Goal: Information Seeking & Learning: Learn about a topic

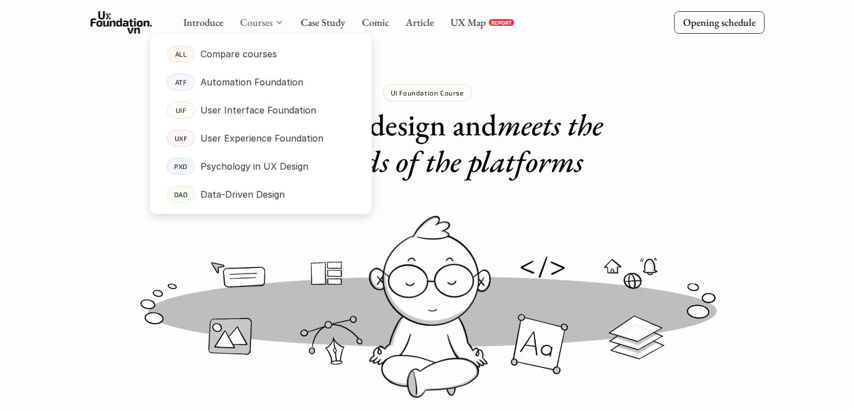
click at [247, 21] on font "Courses" at bounding box center [256, 22] width 33 height 13
click at [231, 62] on link "ALL Compare courses" at bounding box center [261, 54] width 222 height 28
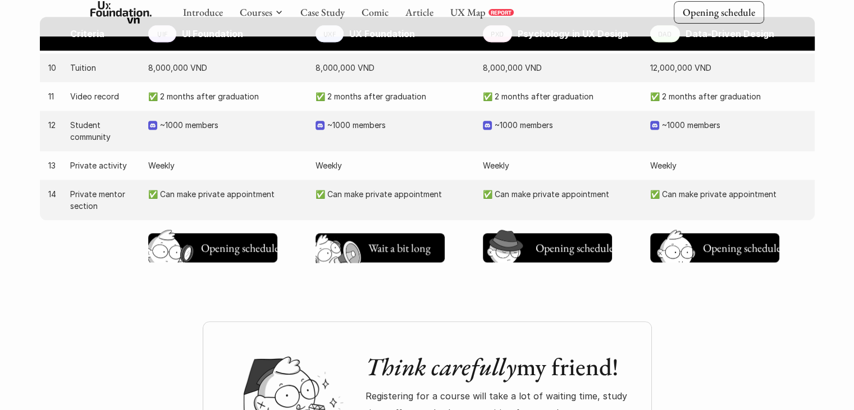
scroll to position [1244, 0]
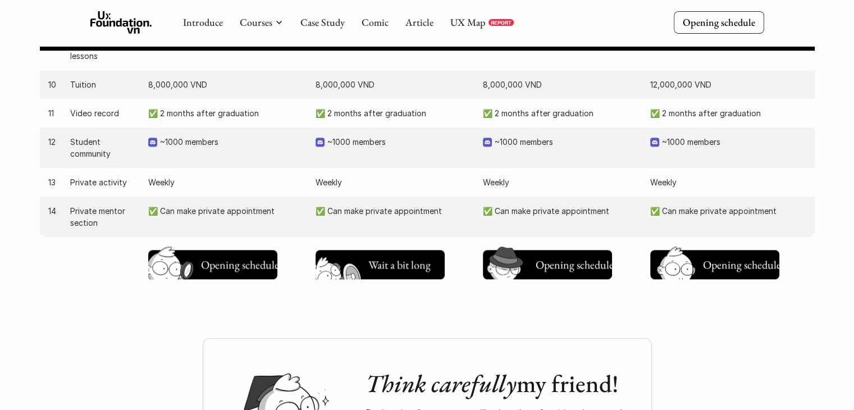
click at [348, 269] on img at bounding box center [340, 282] width 60 height 51
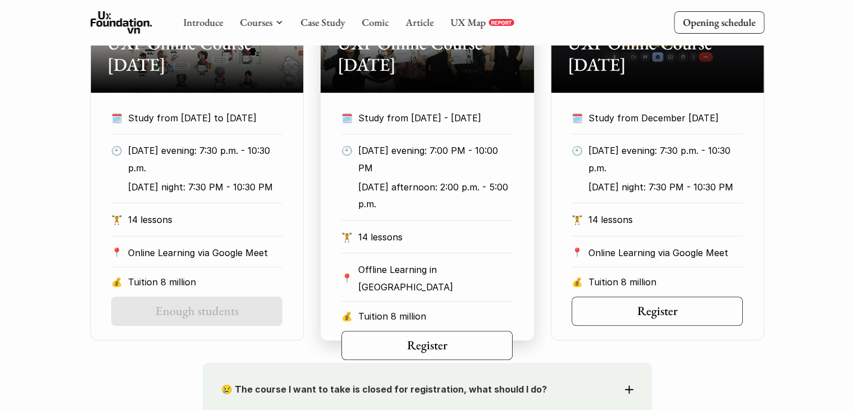
scroll to position [640, 0]
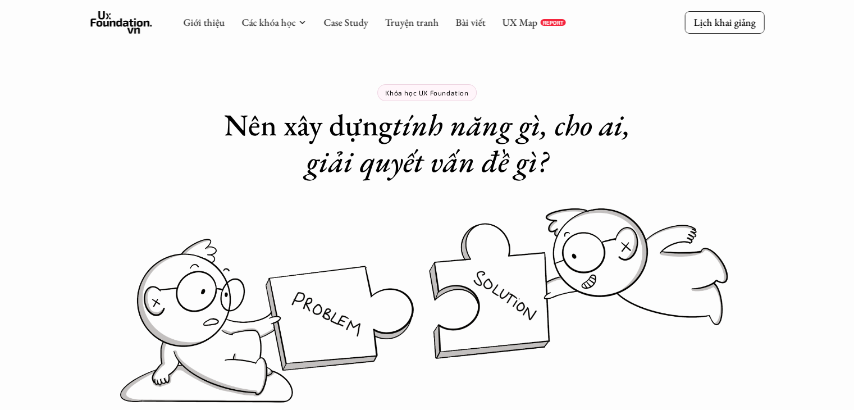
drag, startPoint x: 751, startPoint y: 100, endPoint x: 777, endPoint y: 89, distance: 28.5
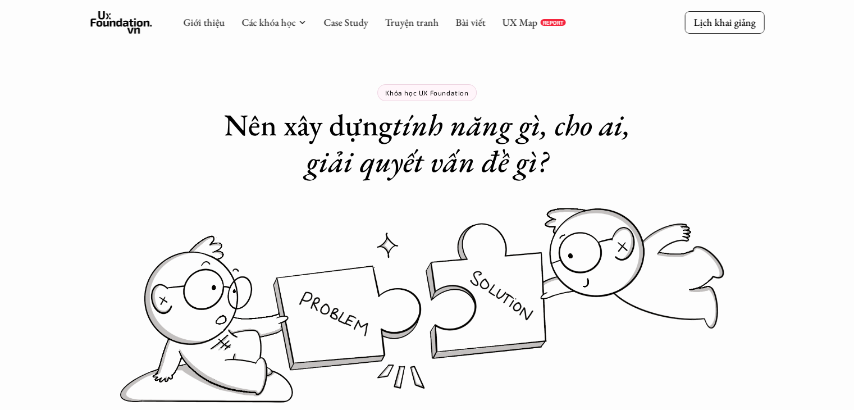
click at [753, 100] on div "Khóa học UX Foundation Nên xây dựng tính năng gì, cho ai, giải quyết vấn đề gì?" at bounding box center [427, 90] width 854 height 180
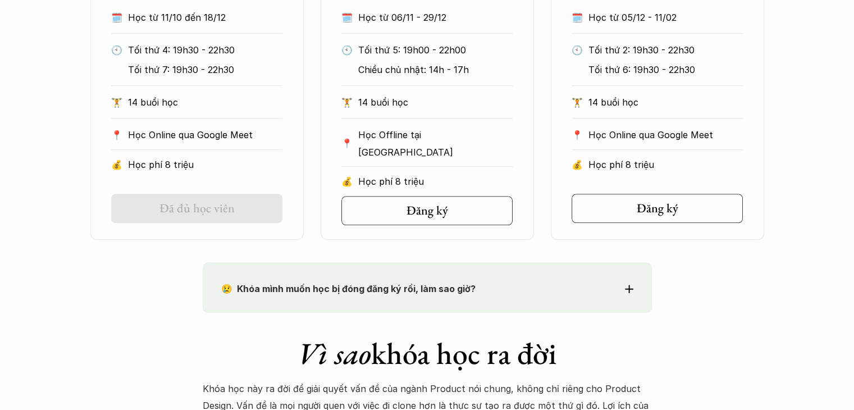
scroll to position [670, 0]
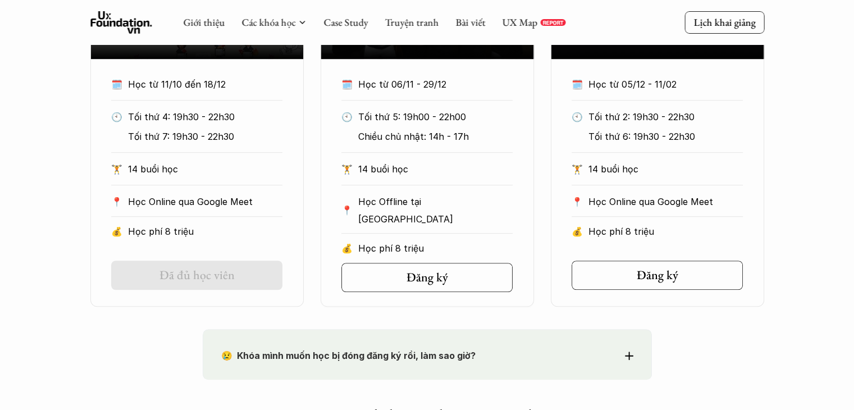
click at [0, 176] on div "Onl Khóa UXF Online Tháng 10/2025 🗓️ Học từ 11/10 đến 18/12 🕙 Tối thứ 4: 19h30 …" at bounding box center [427, 98] width 854 height 416
